Goal: Information Seeking & Learning: Learn about a topic

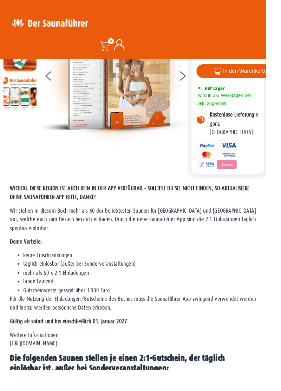
scroll to position [85, 0]
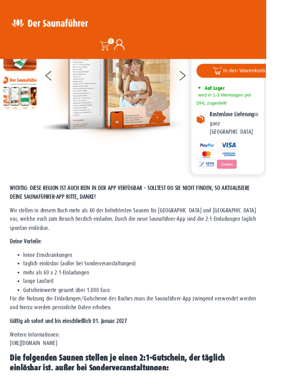
click at [82, 359] on div "WICHTIG: DIESE REGION IST AUCH REIN IN DER APP VERFÜGBAR – SOLLTEST DU SIE NICH…" at bounding box center [141, 295] width 260 height 200
click at [75, 357] on p "Weitere Informationen: https://www.der-saunafuehrer.de/app" at bounding box center [141, 358] width 260 height 19
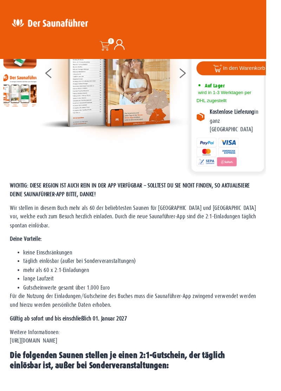
click at [77, 356] on div "WICHTIG: DIESE REGION IST AUCH REIN IN DER APP VERFÜGBAR – SOLLTEST DU SIE NICH…" at bounding box center [141, 292] width 260 height 200
click at [50, 334] on strong "Gültig ab sofort und bis einschließlich 01. Januar 2027" at bounding box center [73, 337] width 124 height 7
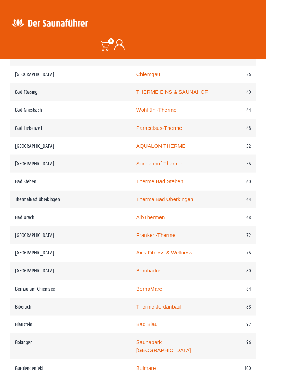
scroll to position [488, 0]
click at [33, 144] on td "Bad Säckingen" at bounding box center [75, 153] width 128 height 19
click at [144, 151] on link "AQUALON THERME" at bounding box center [170, 154] width 52 height 6
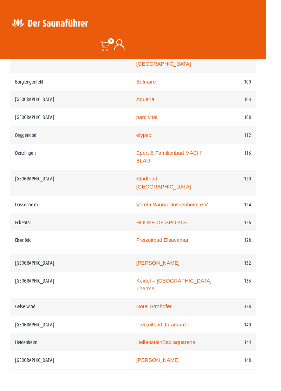
scroll to position [798, 0]
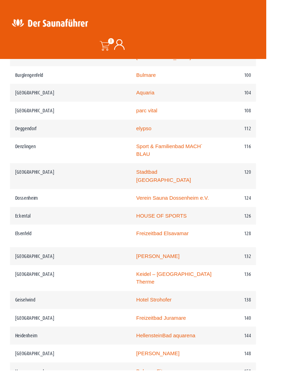
click at [144, 268] on link "Hallenbad Haslach" at bounding box center [167, 271] width 46 height 6
click at [46, 280] on td "Freiburg" at bounding box center [75, 293] width 128 height 27
click at [149, 287] on link "Keidel – Freiburgs Therme" at bounding box center [183, 294] width 79 height 14
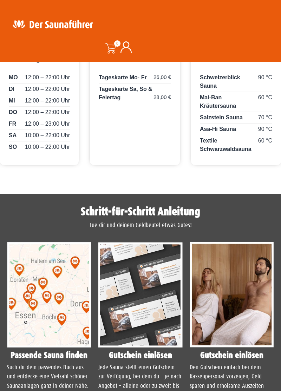
scroll to position [430, 0]
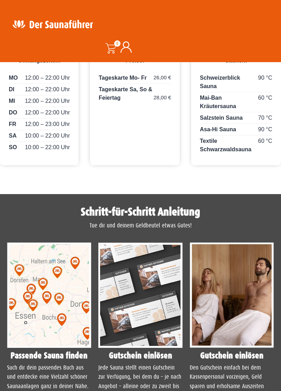
click at [53, 278] on img at bounding box center [49, 295] width 84 height 105
click at [40, 290] on img at bounding box center [49, 295] width 84 height 105
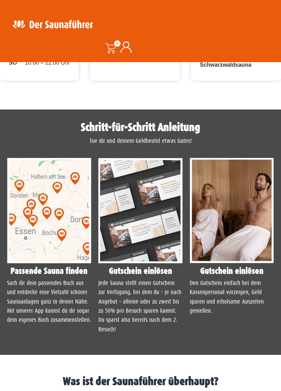
scroll to position [516, 0]
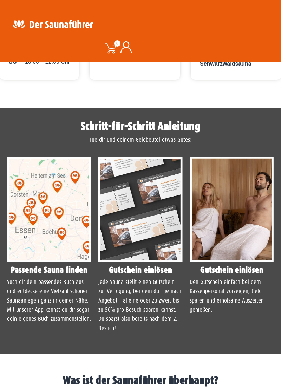
click at [52, 237] on img at bounding box center [49, 209] width 84 height 105
click at [44, 225] on img at bounding box center [49, 209] width 84 height 105
click at [41, 207] on img at bounding box center [49, 209] width 84 height 105
click at [50, 197] on img at bounding box center [49, 209] width 84 height 105
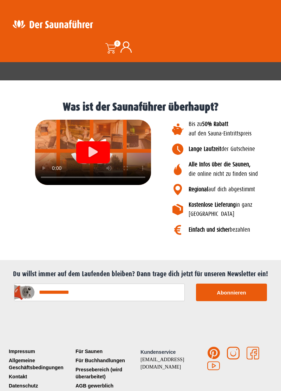
scroll to position [795, 0]
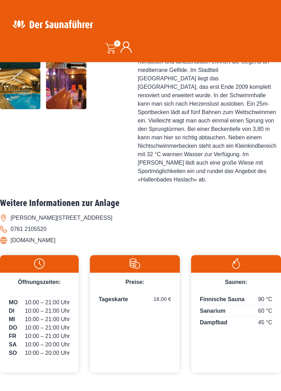
scroll to position [270, 0]
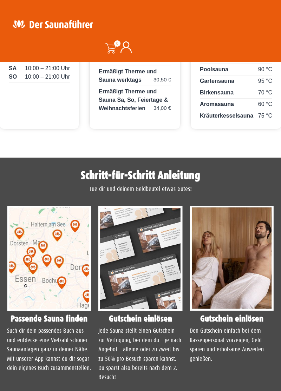
scroll to position [526, 0]
